Goal: Transaction & Acquisition: Purchase product/service

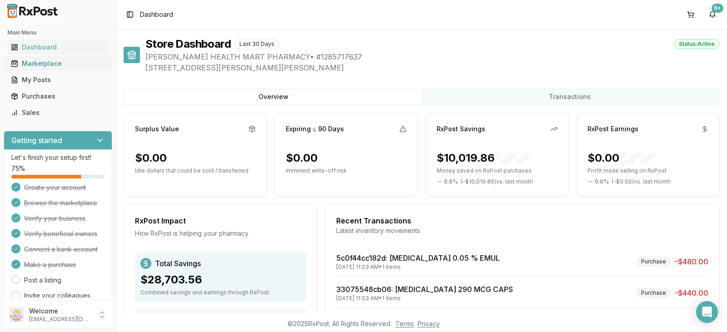
click at [44, 63] on div "Marketplace" at bounding box center [58, 63] width 94 height 9
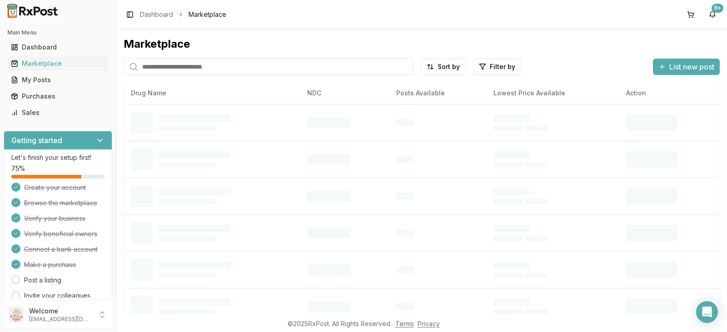
click at [285, 69] on input "search" at bounding box center [269, 67] width 290 height 16
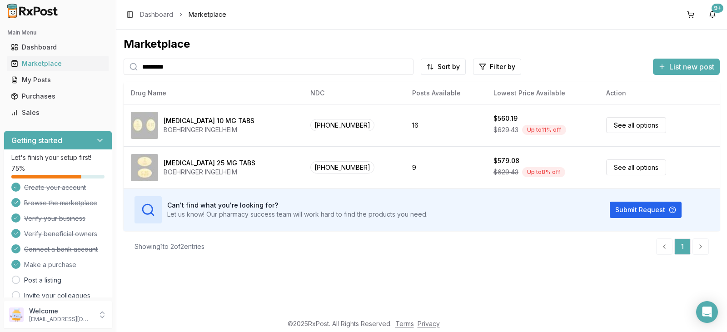
type input "*********"
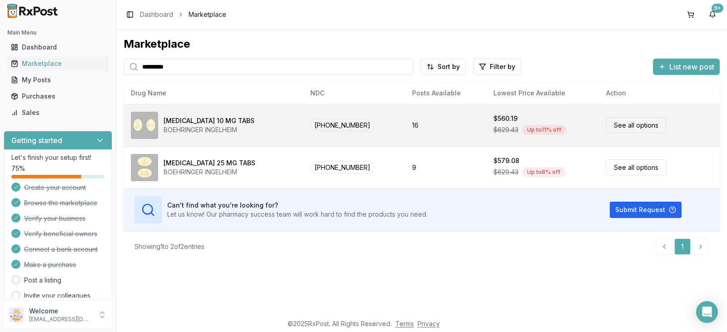
click at [625, 123] on link "See all options" at bounding box center [636, 125] width 60 height 16
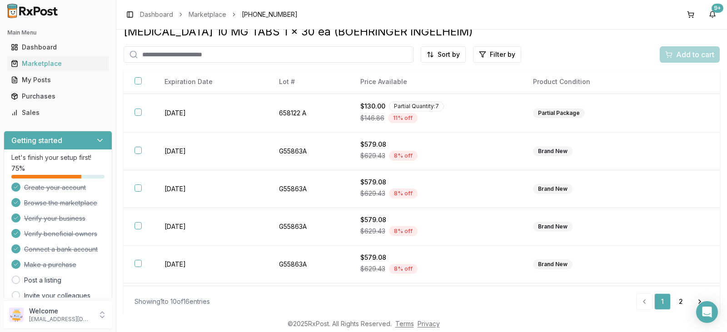
scroll to position [15, 0]
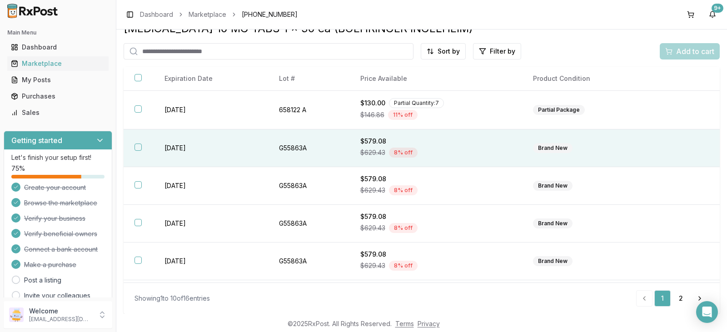
click at [139, 149] on button "button" at bounding box center [137, 147] width 7 height 7
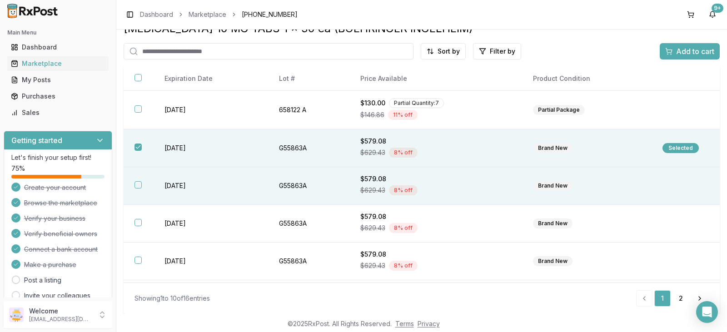
click at [136, 185] on button "button" at bounding box center [137, 184] width 7 height 7
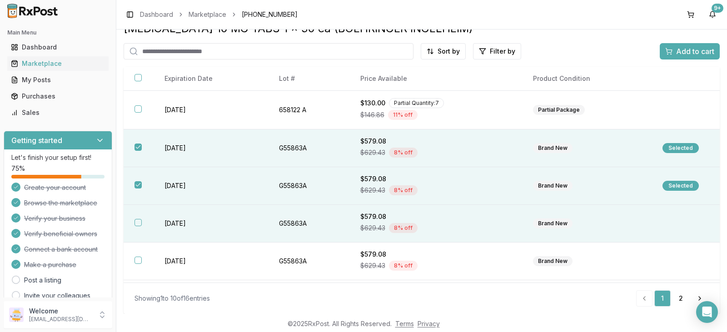
drag, startPoint x: 136, startPoint y: 222, endPoint x: 135, endPoint y: 227, distance: 4.6
click at [136, 223] on button "button" at bounding box center [137, 222] width 7 height 7
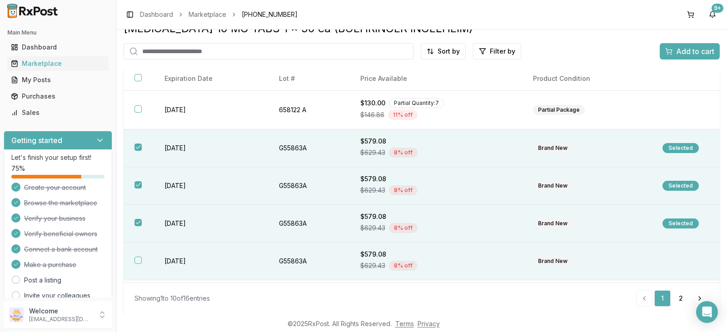
click at [137, 261] on button "button" at bounding box center [137, 260] width 7 height 7
drag, startPoint x: 695, startPoint y: 50, endPoint x: 673, endPoint y: 61, distance: 23.8
click at [694, 51] on span "Add to cart" at bounding box center [695, 51] width 38 height 11
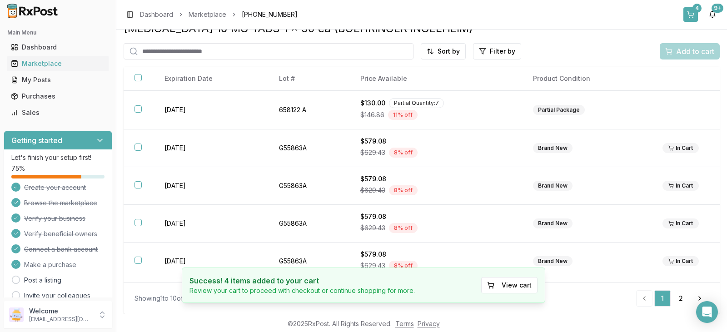
click at [689, 12] on button "4" at bounding box center [690, 14] width 15 height 15
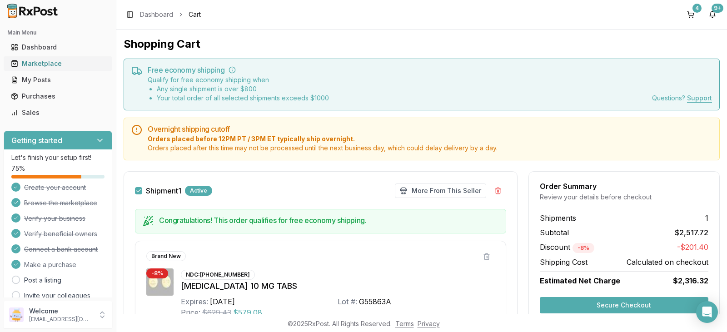
click at [29, 62] on div "Marketplace" at bounding box center [58, 63] width 94 height 9
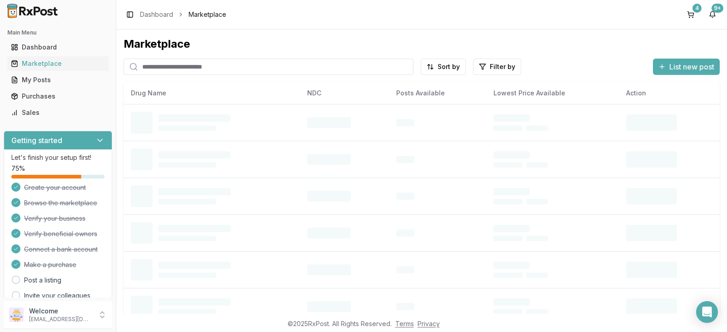
click at [253, 68] on input "search" at bounding box center [269, 67] width 290 height 16
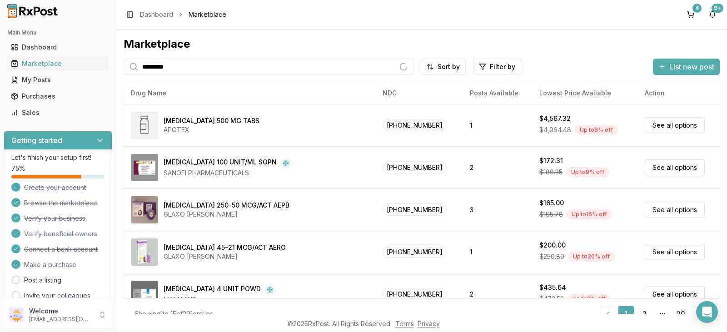
type input "*********"
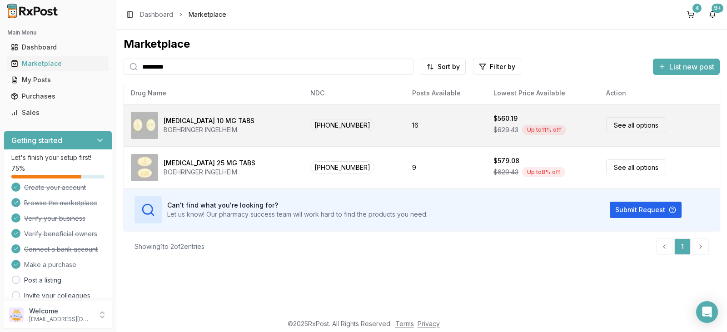
click at [624, 125] on link "See all options" at bounding box center [636, 125] width 60 height 16
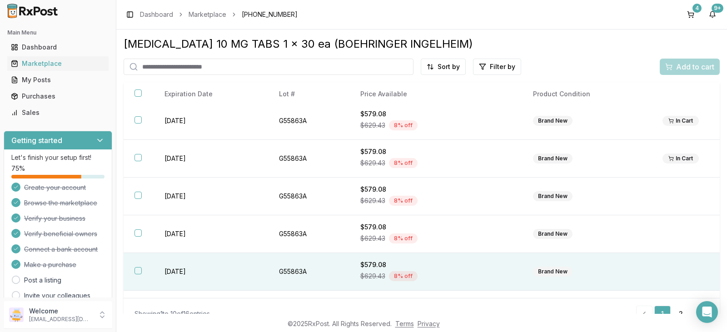
scroll to position [140, 0]
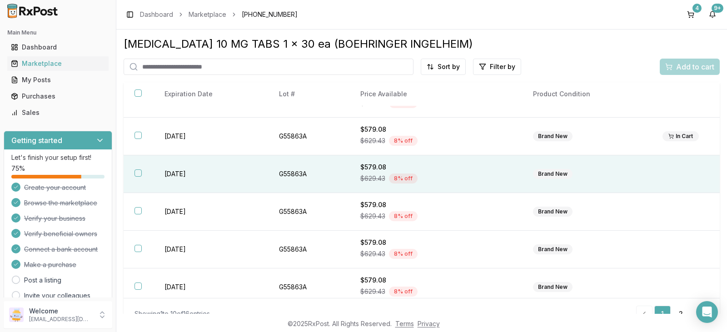
click at [139, 173] on button "button" at bounding box center [137, 172] width 7 height 7
click at [682, 67] on span "Add to cart" at bounding box center [695, 66] width 38 height 11
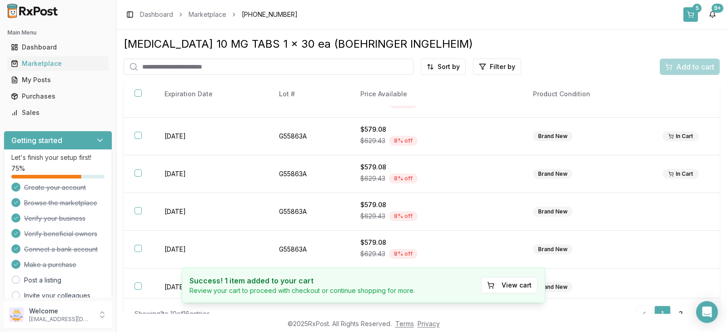
click at [693, 15] on button "5" at bounding box center [690, 14] width 15 height 15
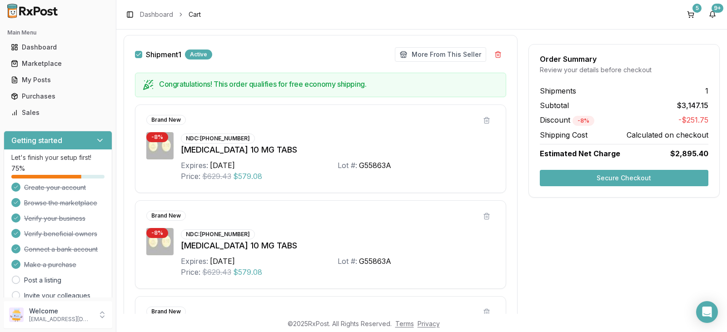
scroll to position [91, 0]
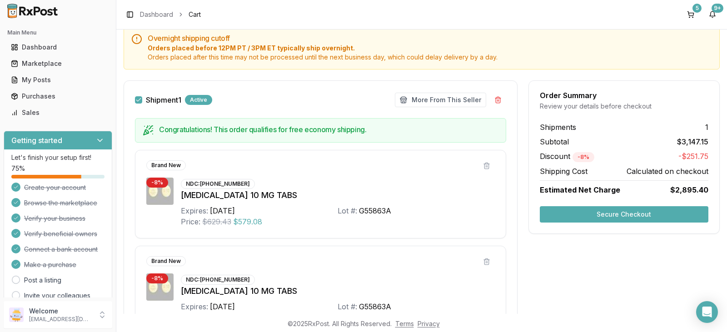
click at [611, 215] on button "Secure Checkout" at bounding box center [624, 214] width 169 height 16
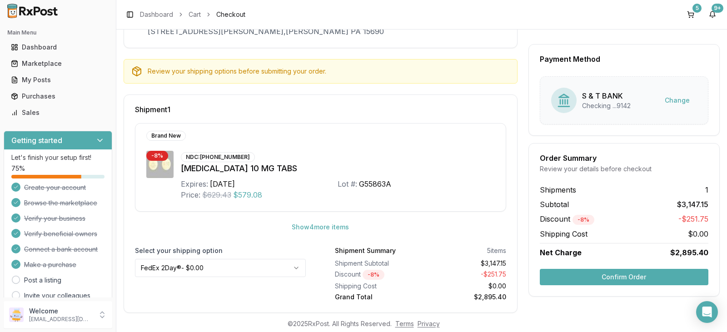
scroll to position [86, 0]
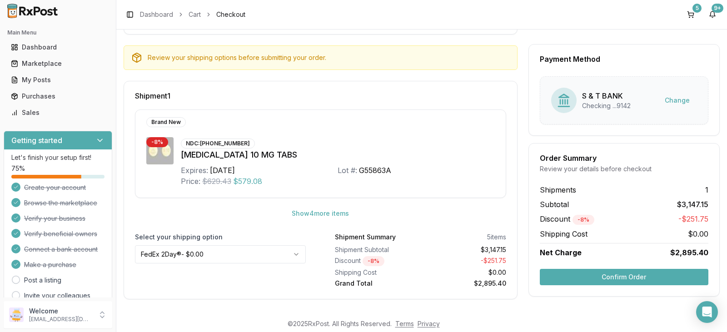
click at [620, 276] on button "Confirm Order" at bounding box center [624, 277] width 169 height 16
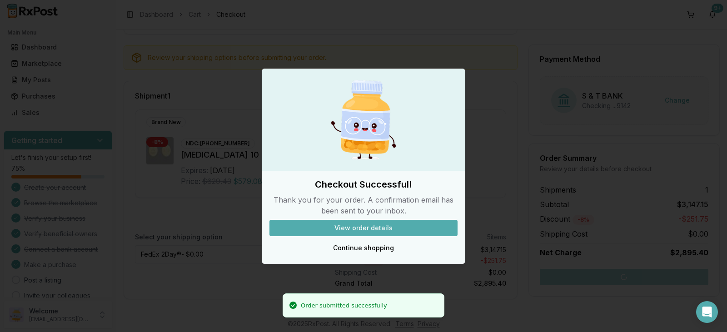
click at [358, 227] on button "View order details" at bounding box center [363, 228] width 188 height 16
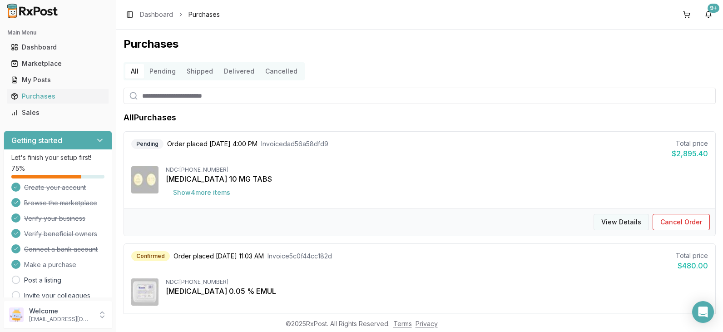
click at [623, 223] on button "View Details" at bounding box center [621, 222] width 55 height 16
